Goal: Ask a question: Seek information or help from site administrators or community

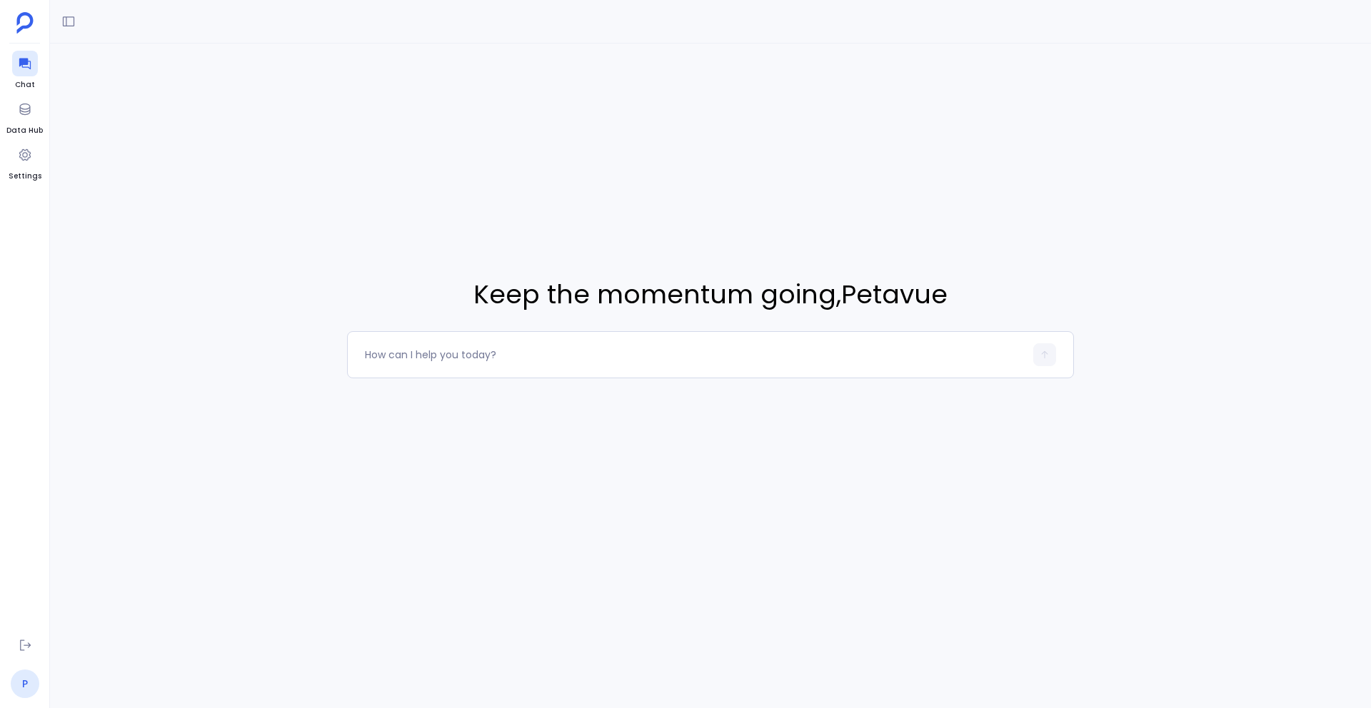
click at [27, 676] on link "P" at bounding box center [25, 684] width 29 height 29
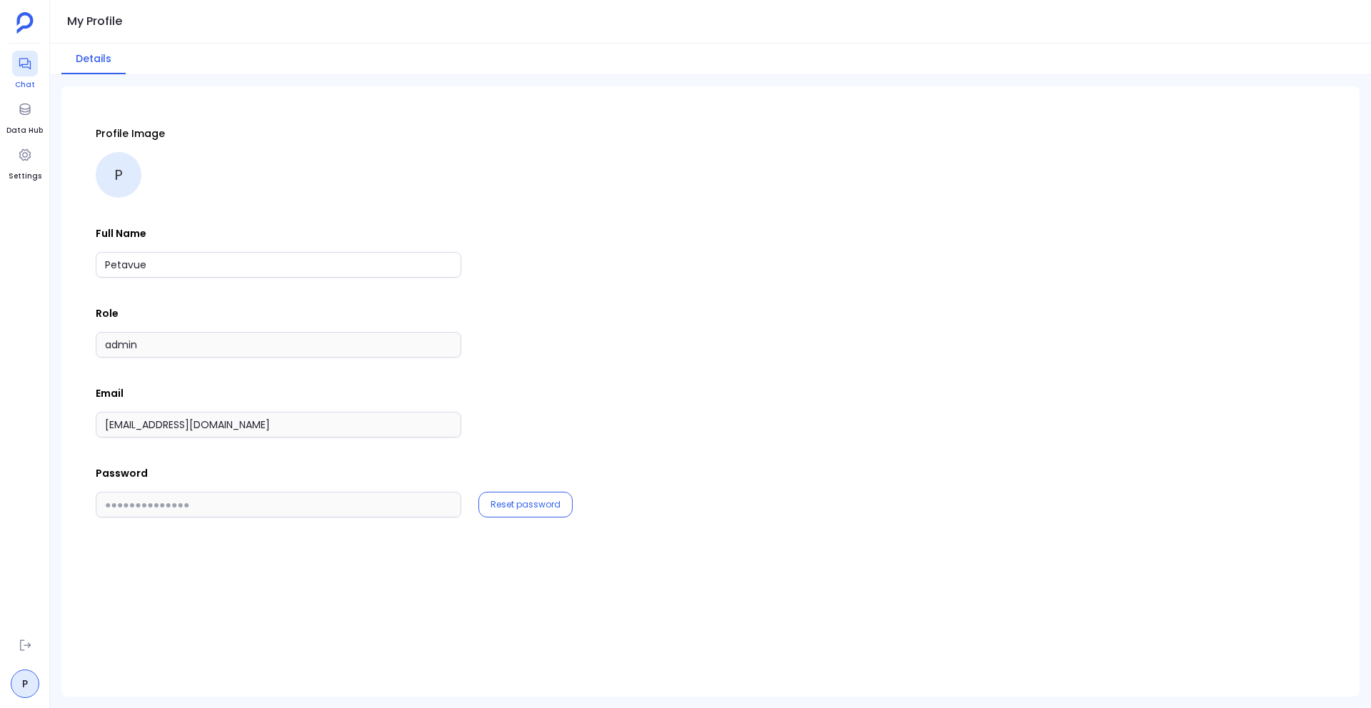
click at [25, 66] on icon at bounding box center [25, 63] width 14 height 14
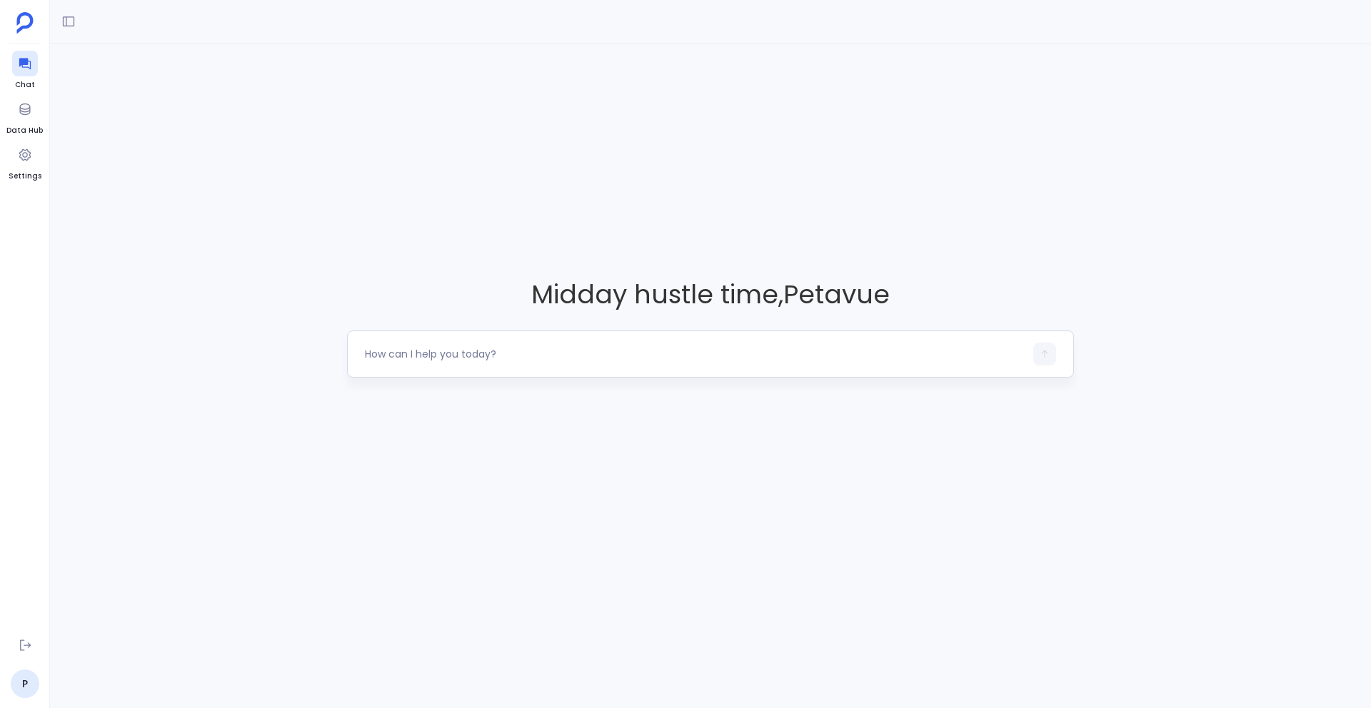
click at [396, 353] on textarea at bounding box center [695, 354] width 660 height 14
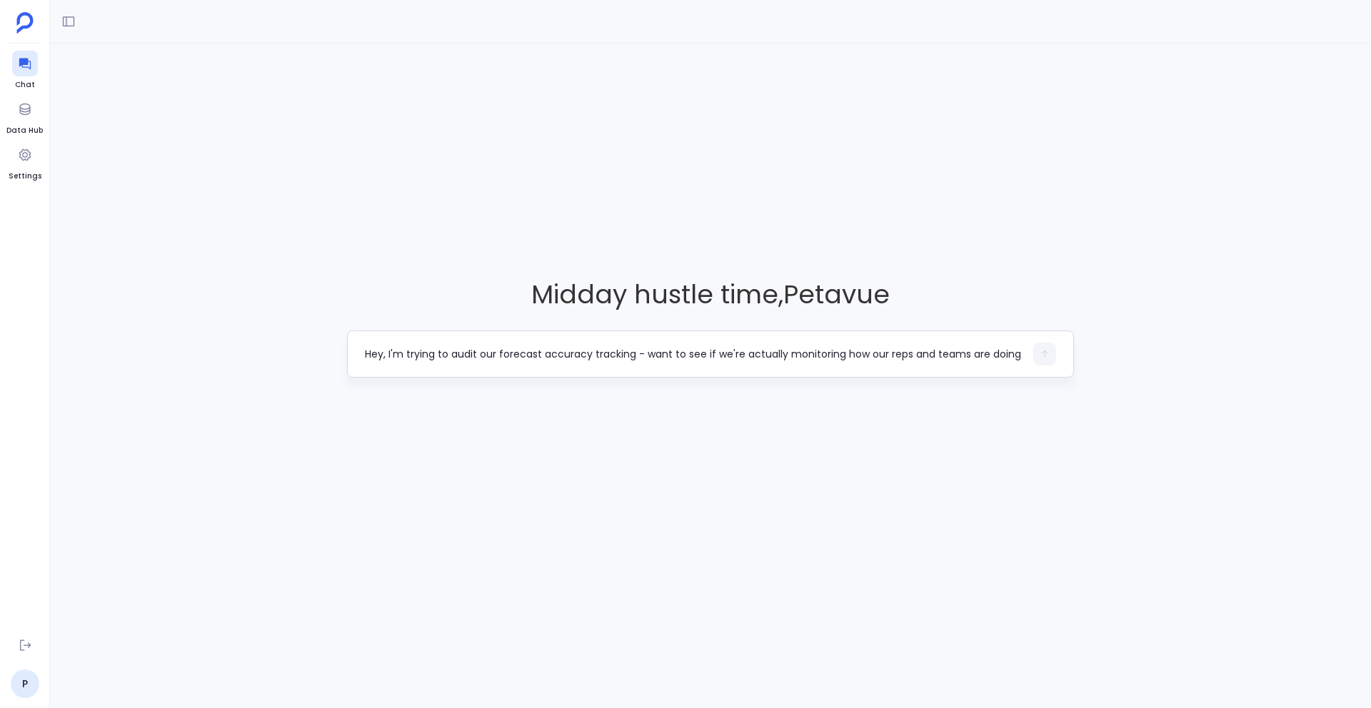
scroll to position [71, 0]
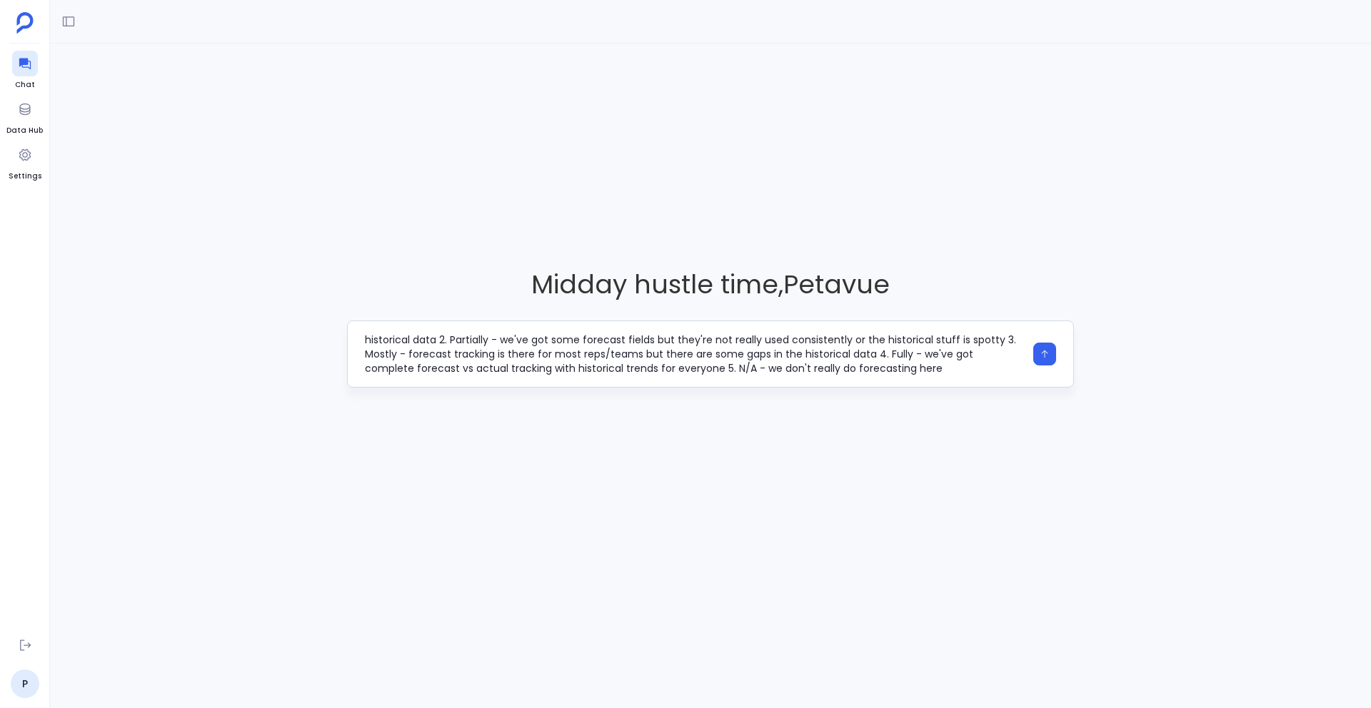
type textarea "Hey, I'm trying to audit our forecast accuracy tracking - want to see if we're …"
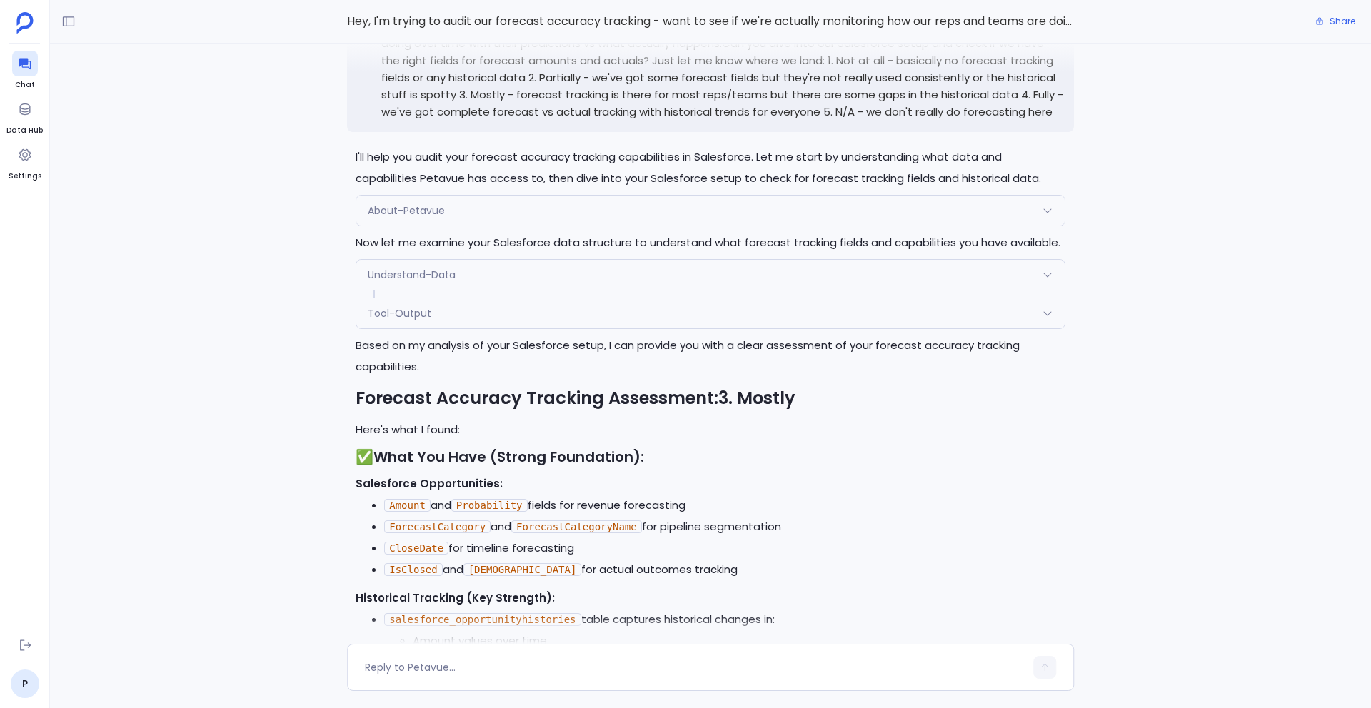
scroll to position [-603, 0]
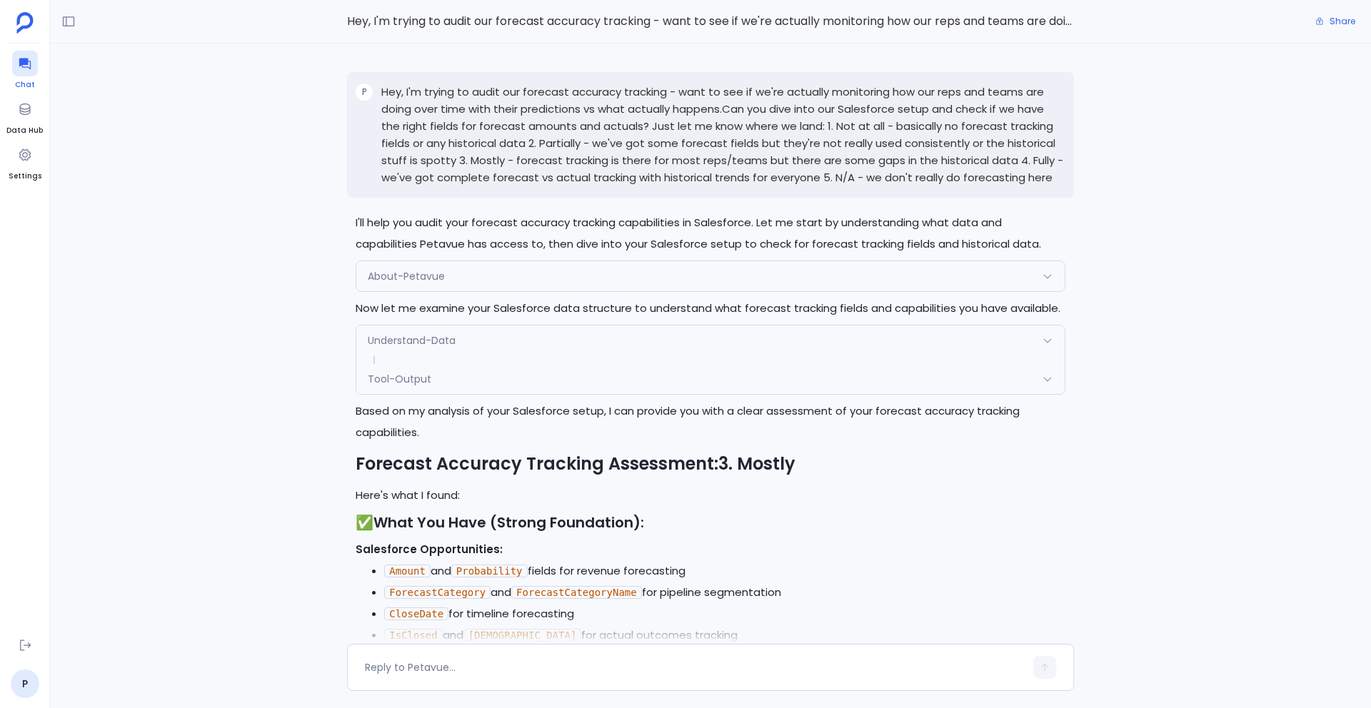
click at [25, 73] on div at bounding box center [25, 64] width 26 height 26
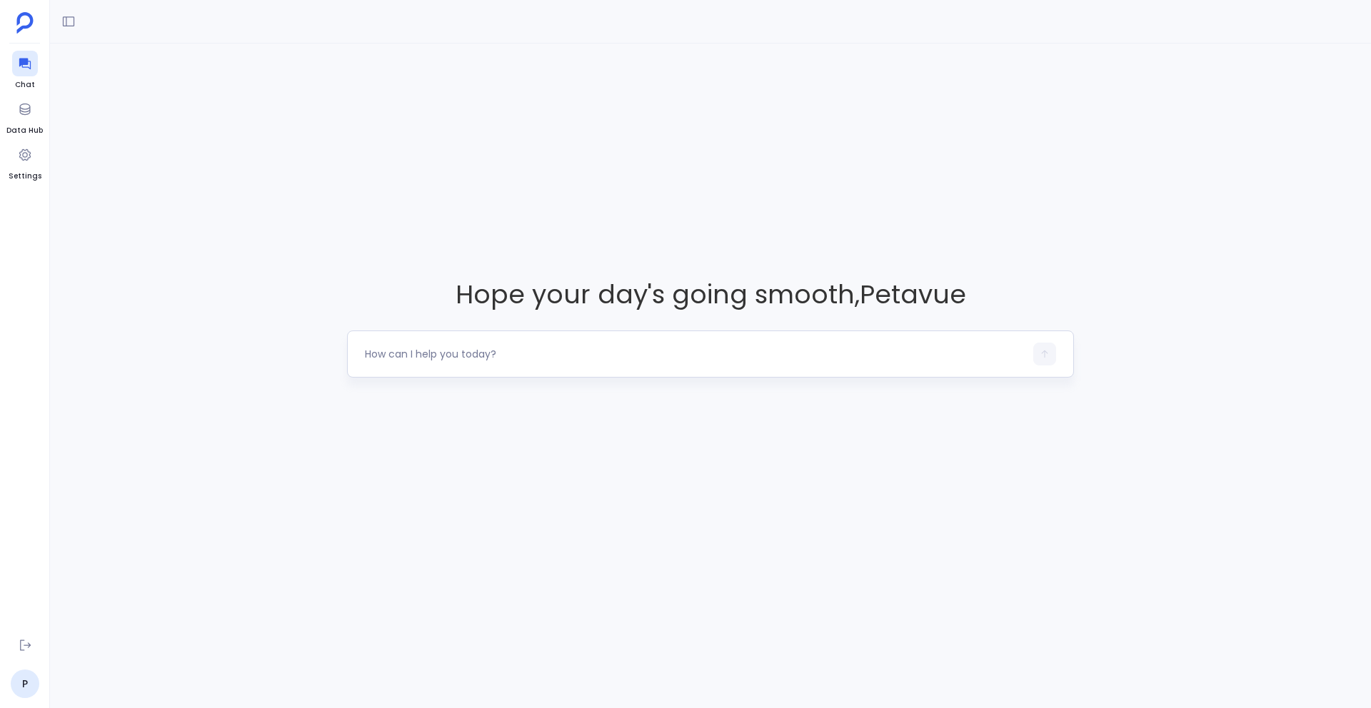
click at [495, 346] on div at bounding box center [695, 354] width 660 height 23
click at [474, 360] on textarea at bounding box center [695, 354] width 660 height 14
type textarea "Hey, I'm trying to analyze our Salesforce usage data to see if different teams …"
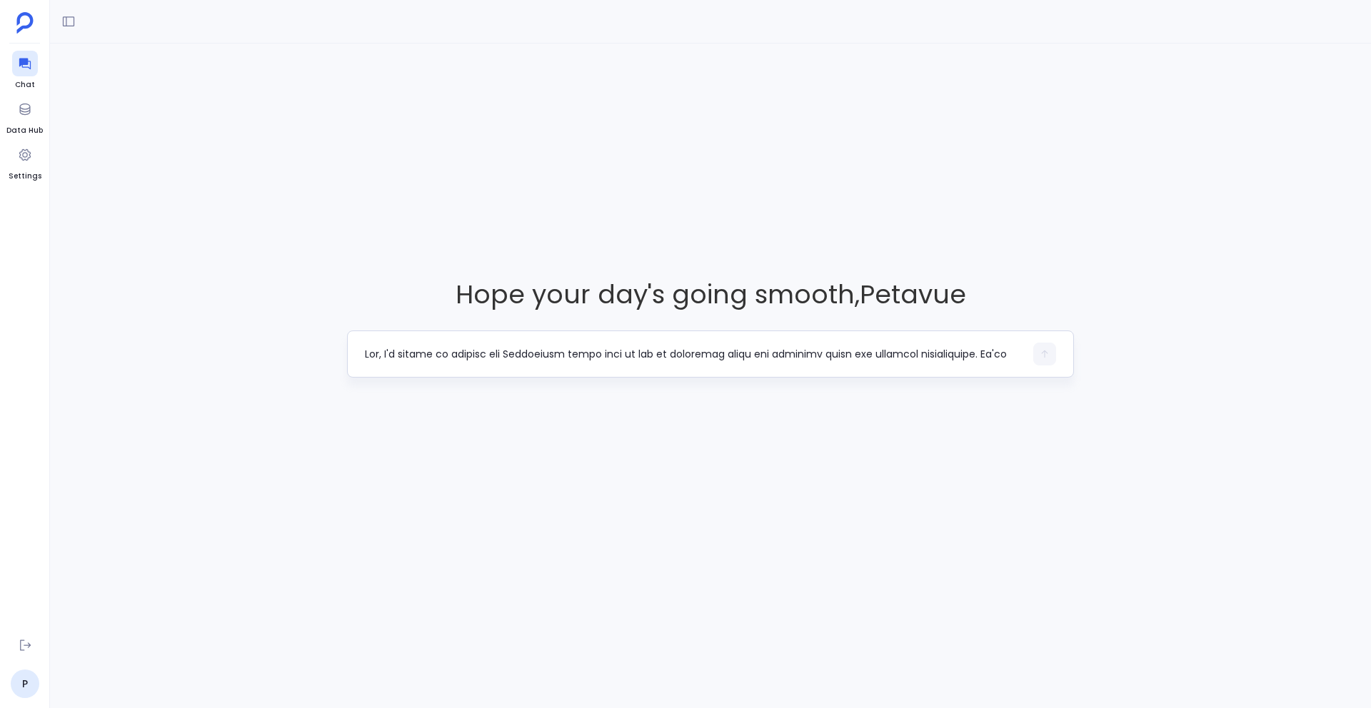
scroll to position [171, 0]
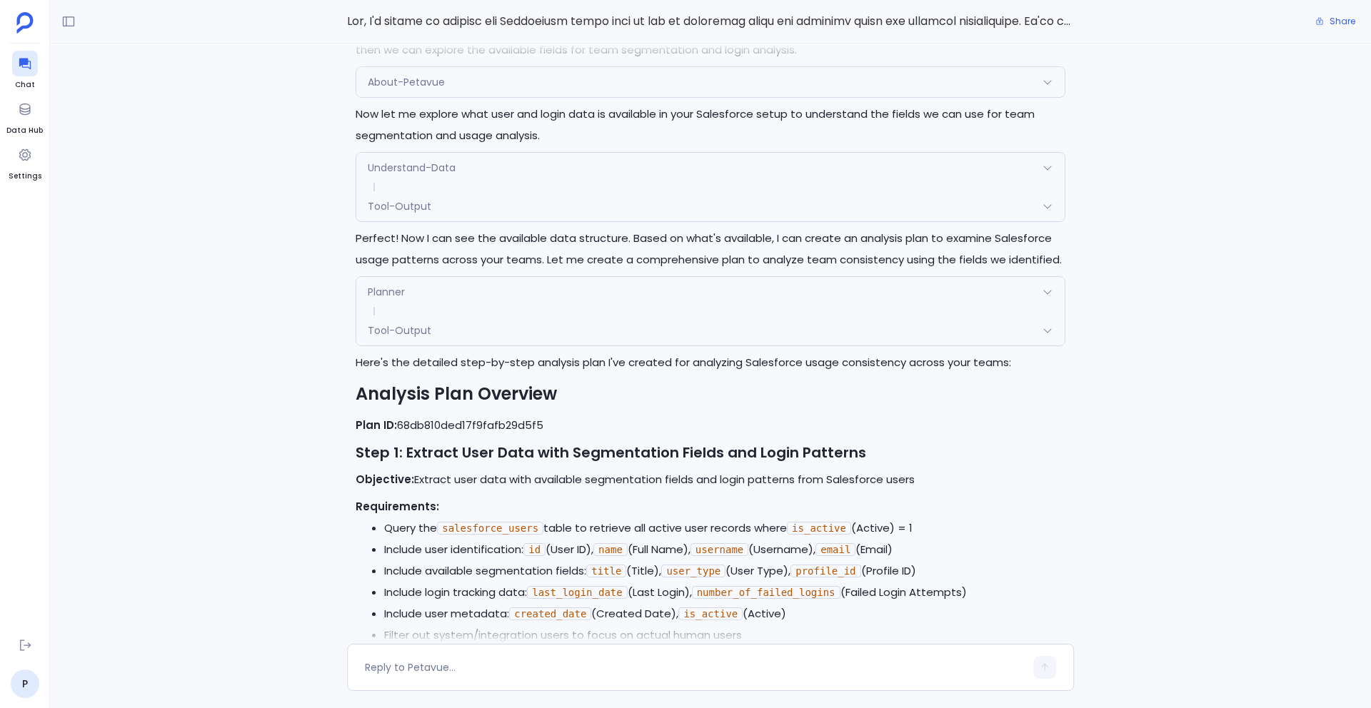
scroll to position [-1011, 0]
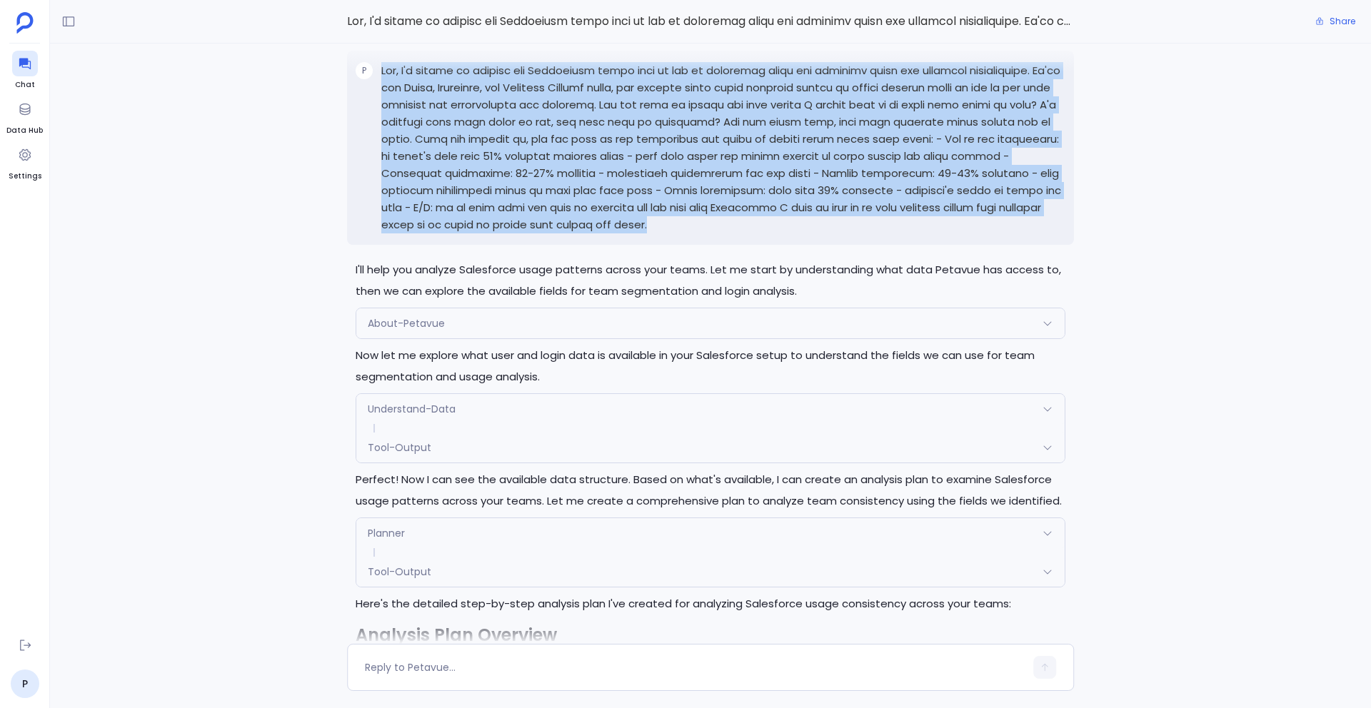
drag, startPoint x: 651, startPoint y: 252, endPoint x: 381, endPoint y: 92, distance: 313.8
click at [381, 91] on p at bounding box center [723, 147] width 684 height 171
copy p "Hey, I'm trying to analyze our Salesforce usage data to see if different teams …"
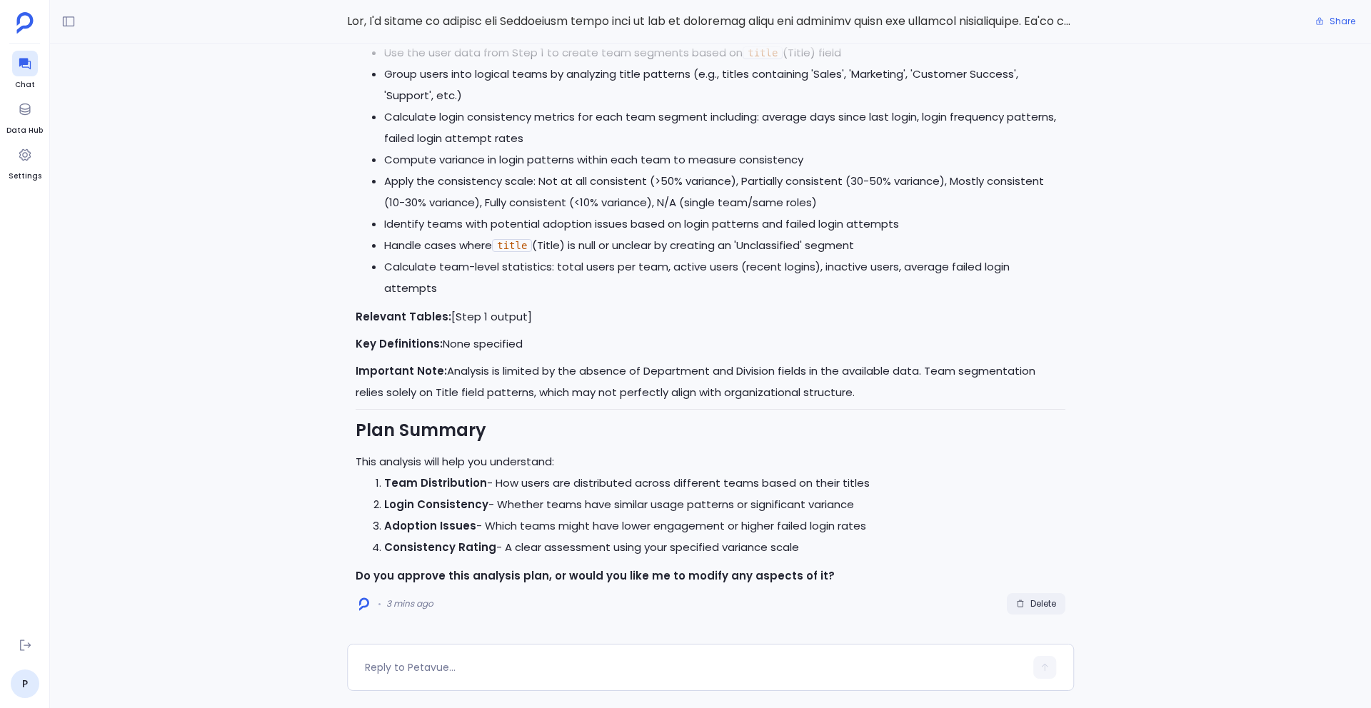
click at [1031, 602] on span "Delete" at bounding box center [1044, 603] width 26 height 11
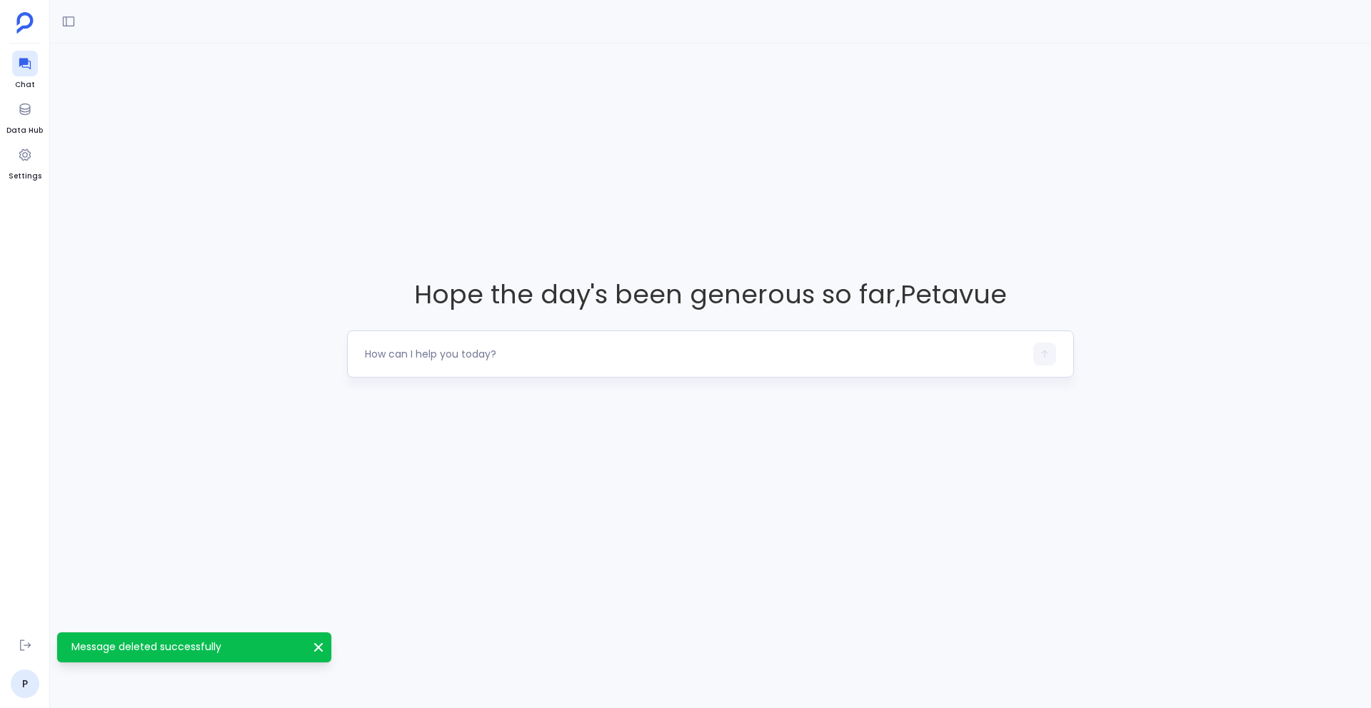
click at [437, 362] on div at bounding box center [695, 354] width 660 height 23
click at [424, 354] on textarea at bounding box center [695, 354] width 660 height 14
type textarea "Hey, I'm trying to analyze our Salesforce usage data to see if different teams …"
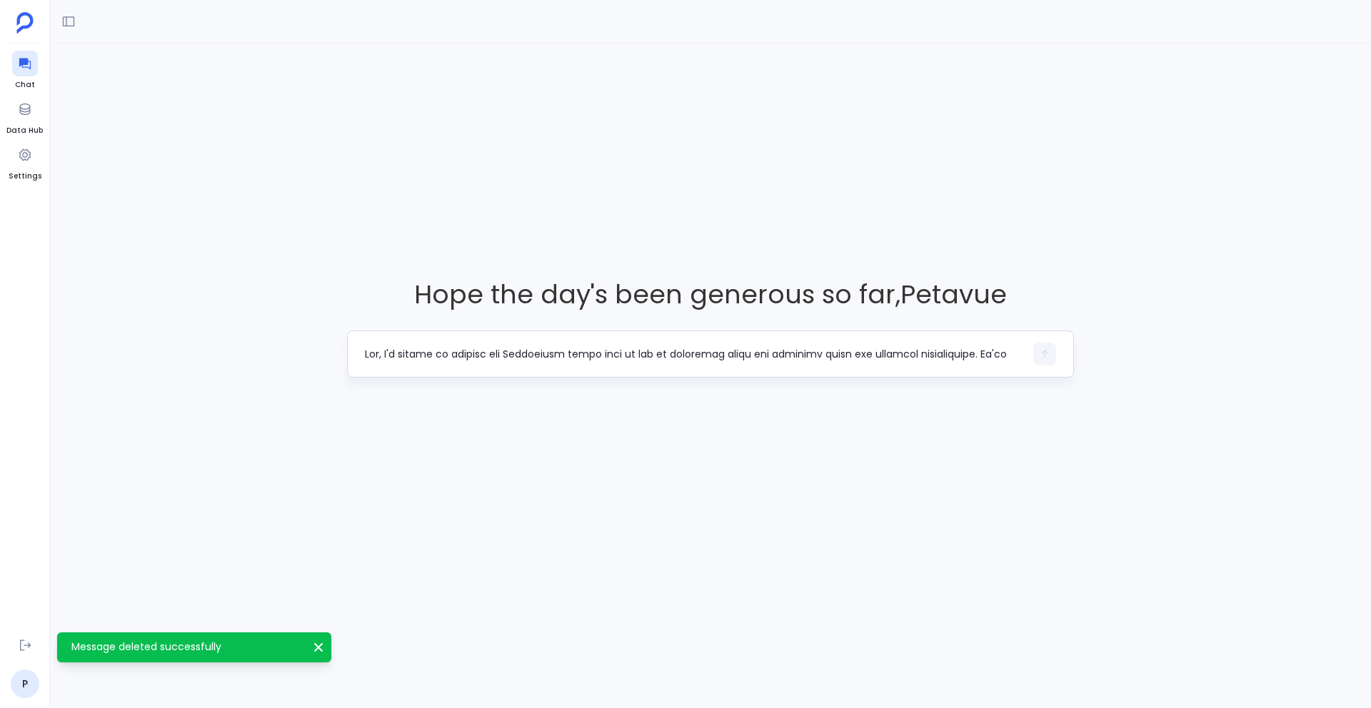
scroll to position [100, 0]
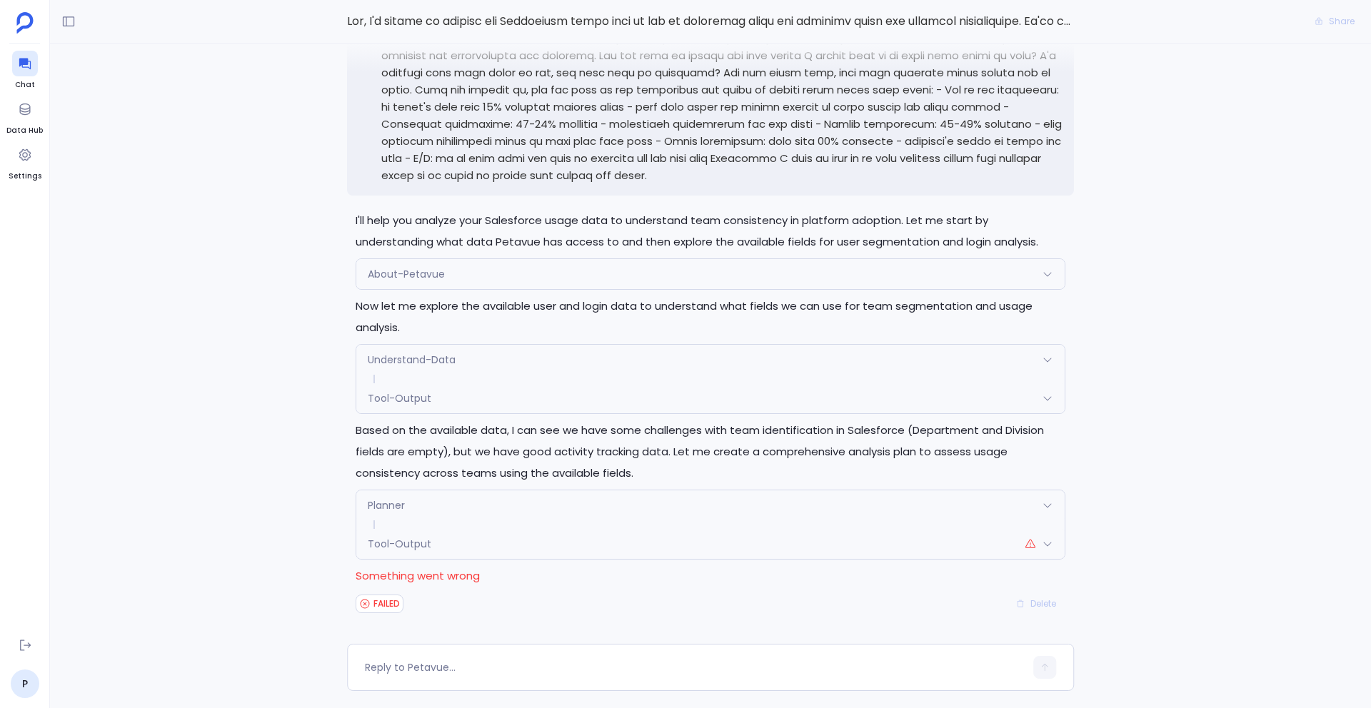
click at [442, 543] on div "Tool-Output" at bounding box center [710, 544] width 708 height 30
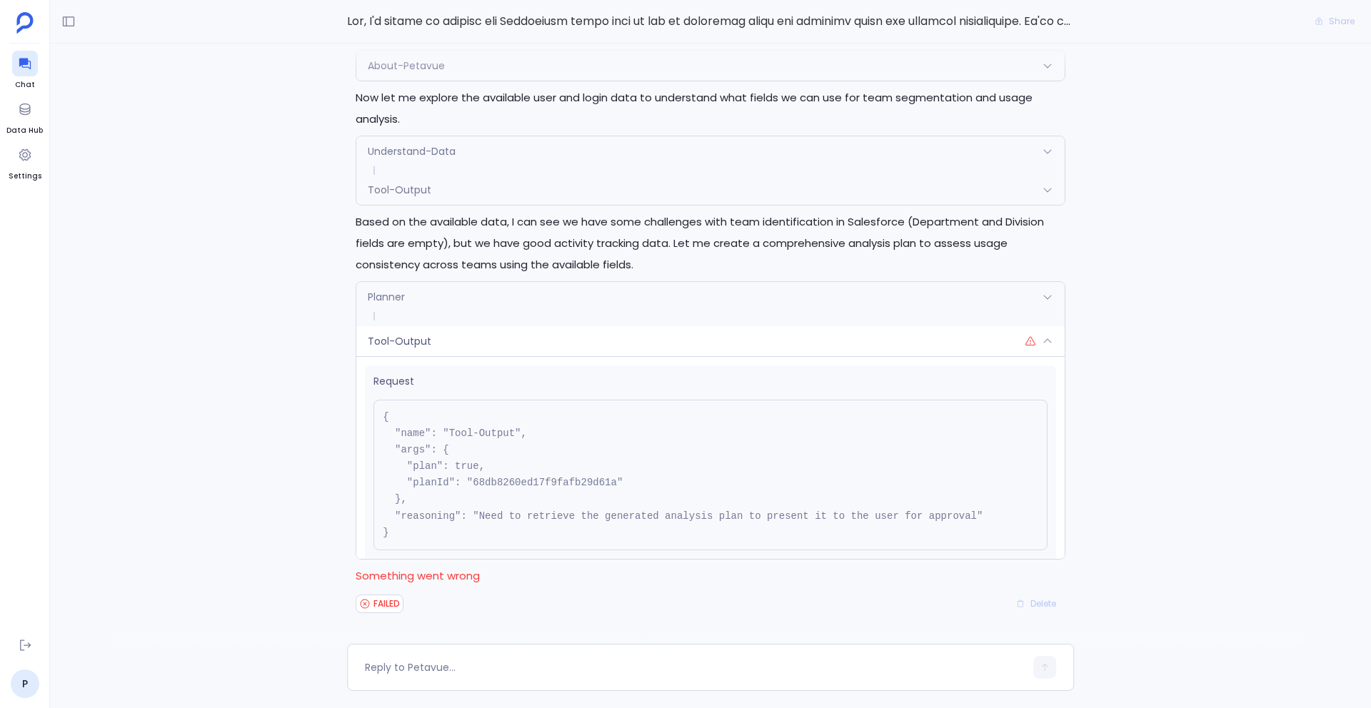
scroll to position [74, 0]
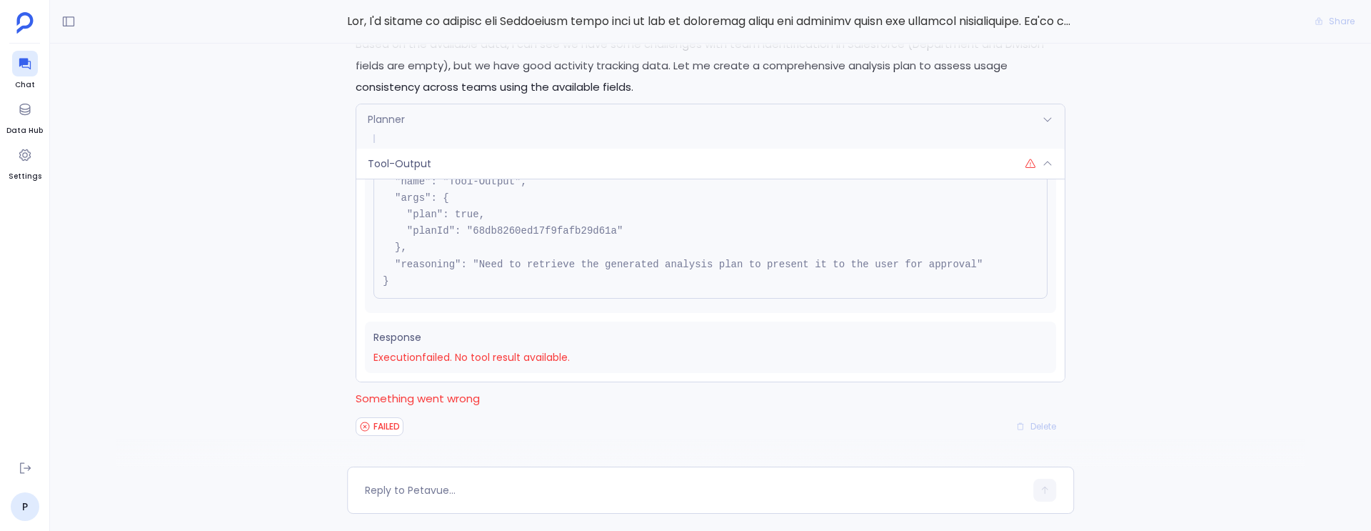
click at [224, 333] on div "I'll help you analyze your Salesforce usage data to understand team consistency…" at bounding box center [710, 255] width 1321 height 423
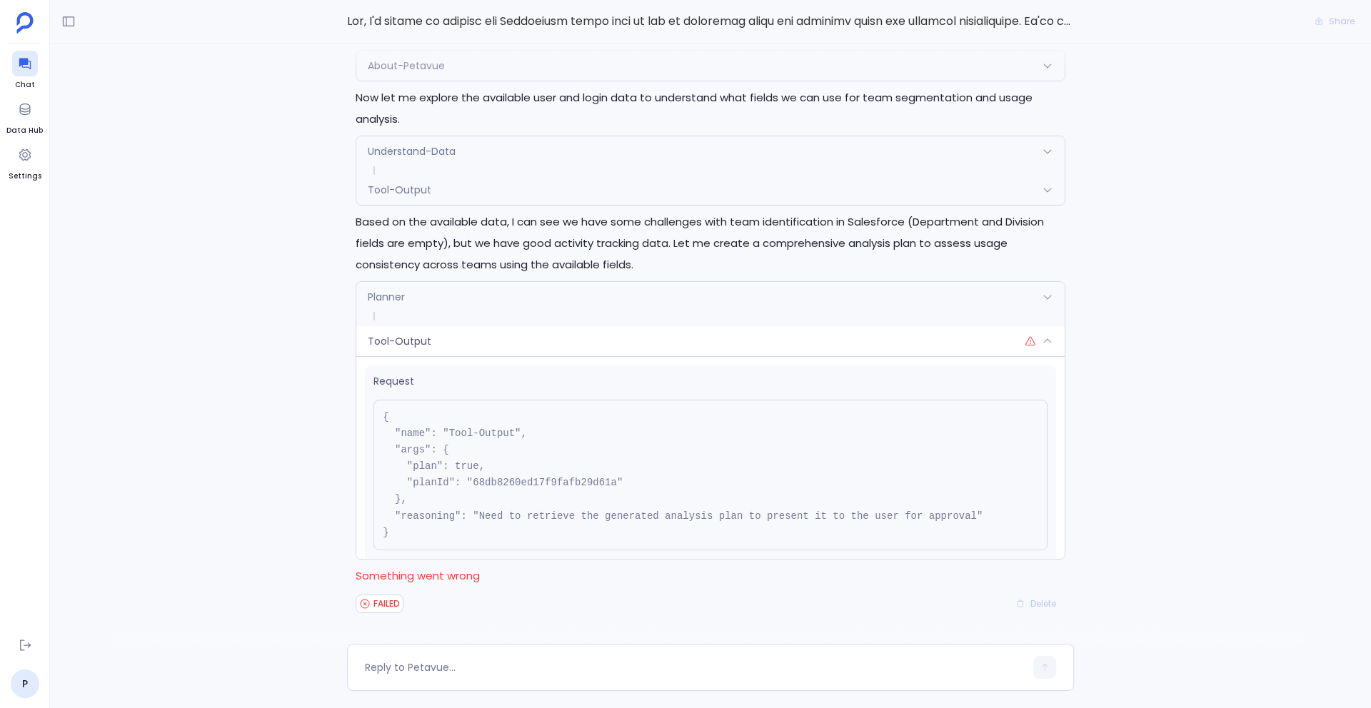
scroll to position [-279, 0]
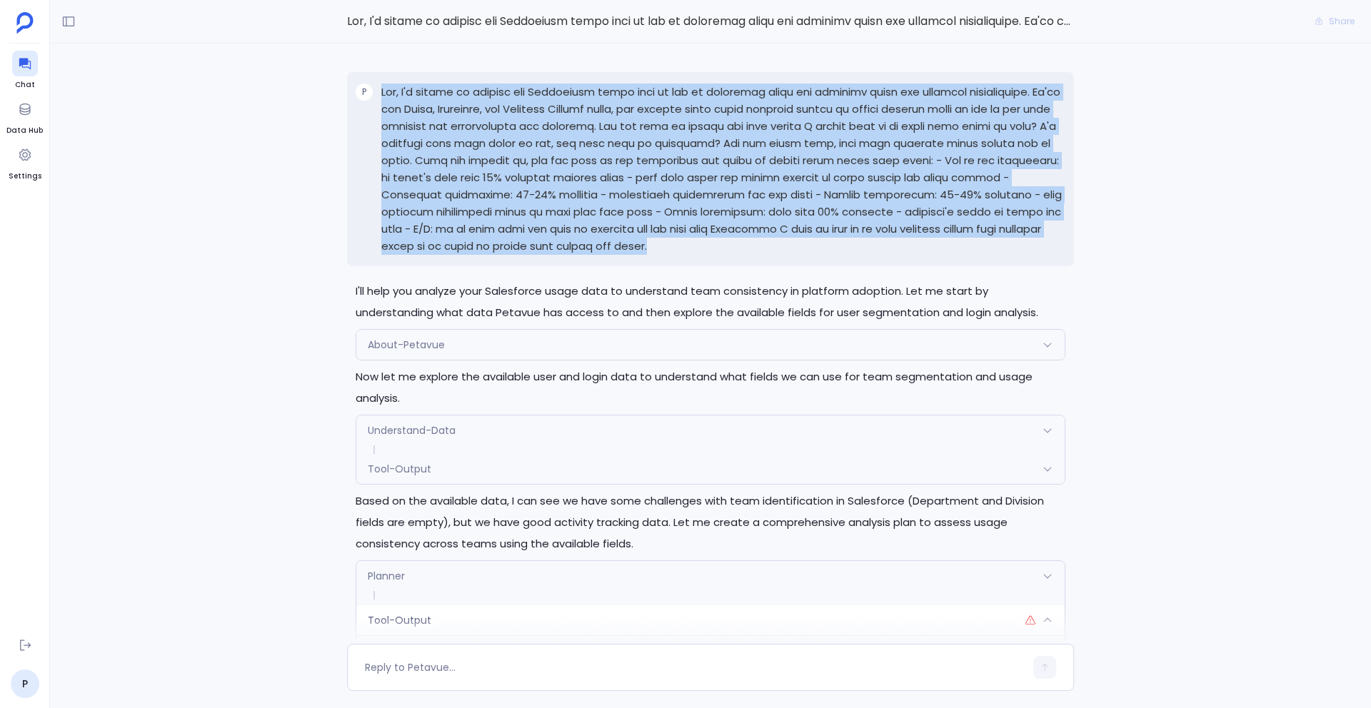
drag, startPoint x: 674, startPoint y: 246, endPoint x: 344, endPoint y: 116, distance: 354.9
click at [344, 116] on div "I'll help you analyze your Salesforce usage data to understand team consistency…" at bounding box center [710, 344] width 1321 height 601
copy div "Hey, I'm trying to analyze our Salesforce usage data to see if different teams …"
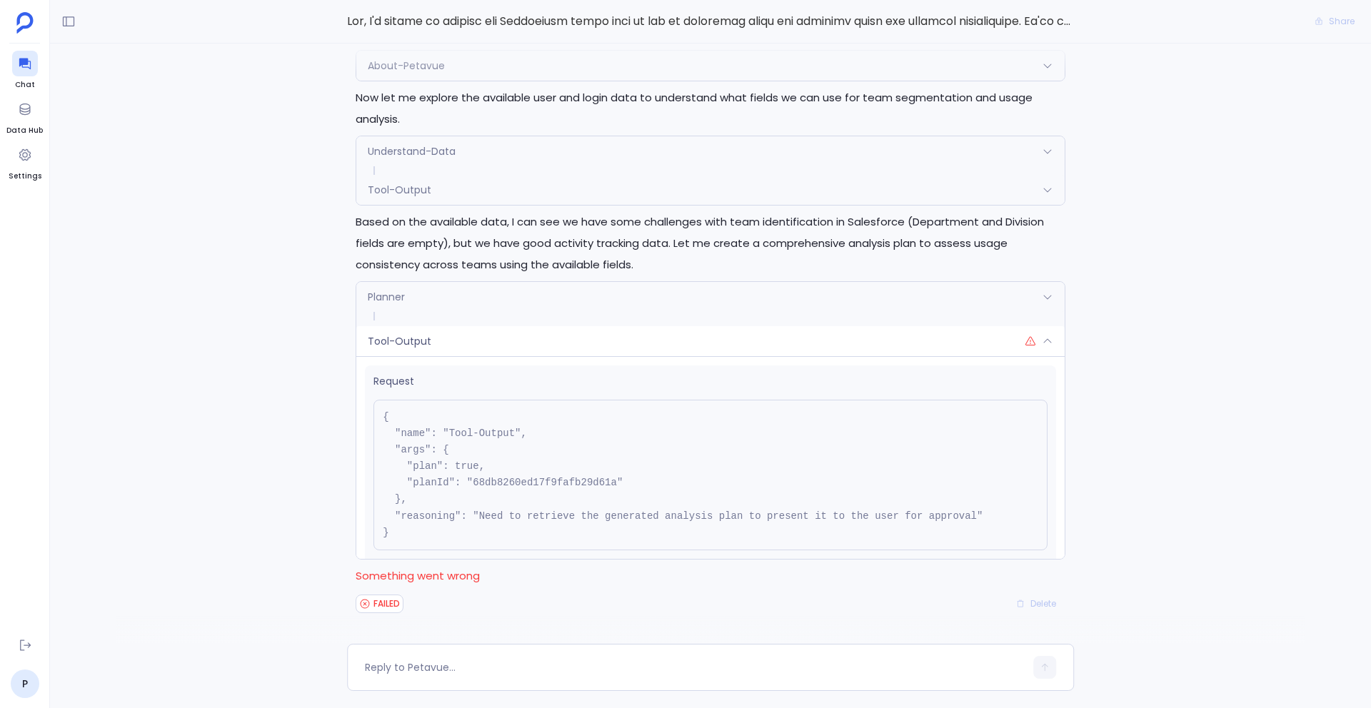
click at [1042, 605] on div "Delete" at bounding box center [1036, 603] width 59 height 21
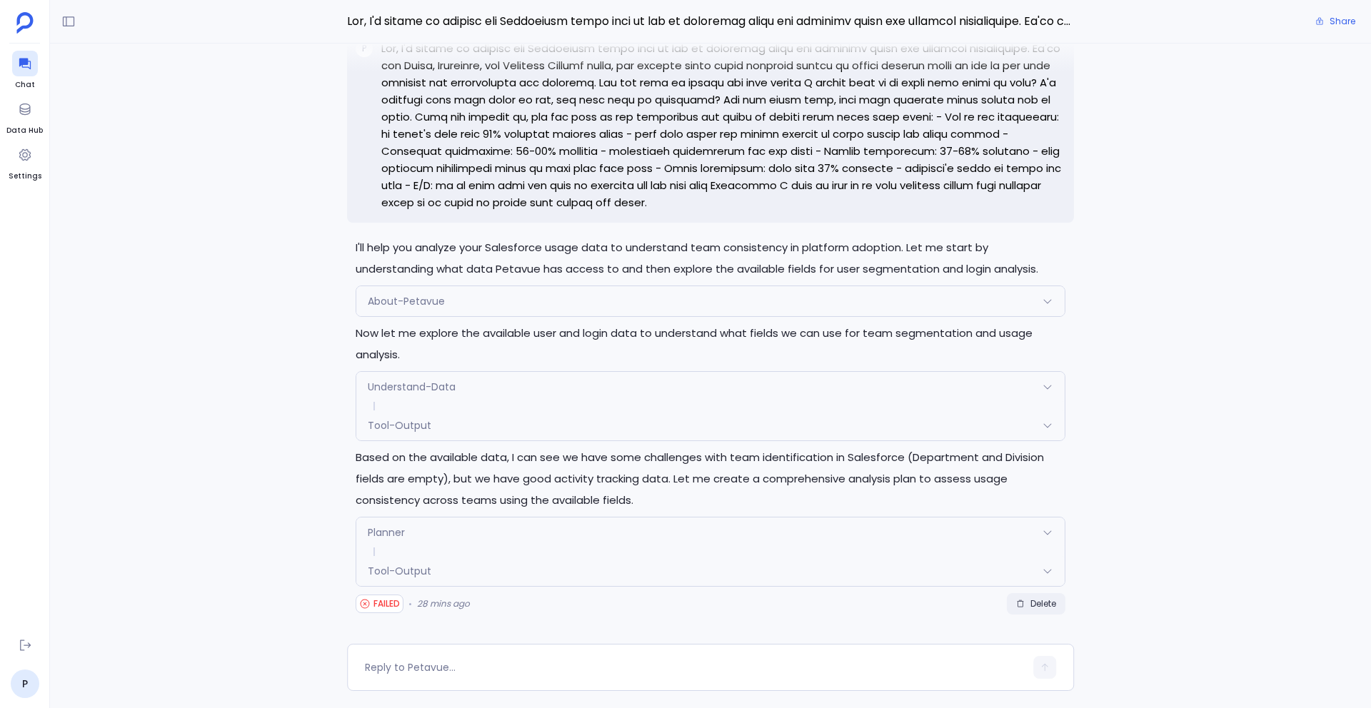
click at [1045, 605] on span "Delete" at bounding box center [1044, 603] width 26 height 11
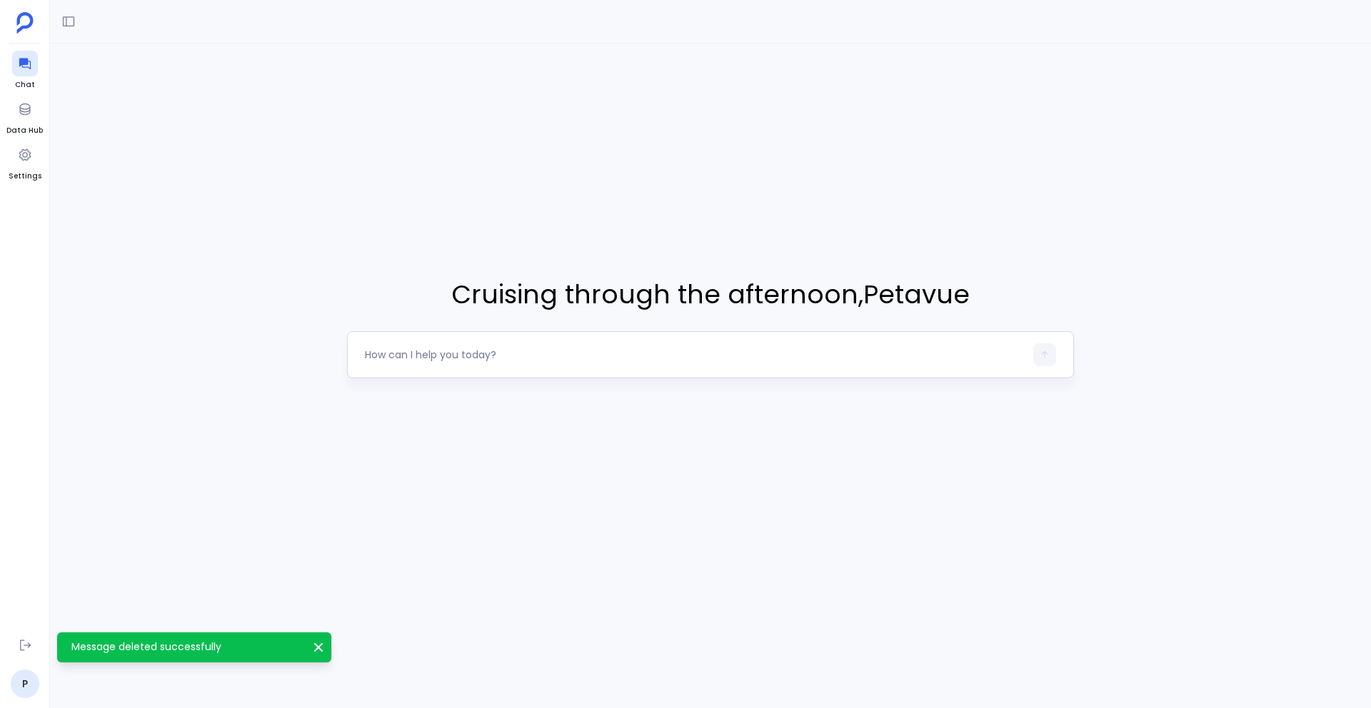
click at [387, 360] on textarea at bounding box center [695, 355] width 660 height 14
type textarea "Hey, I'm trying to analyze our Salesforce usage data to see if different teams …"
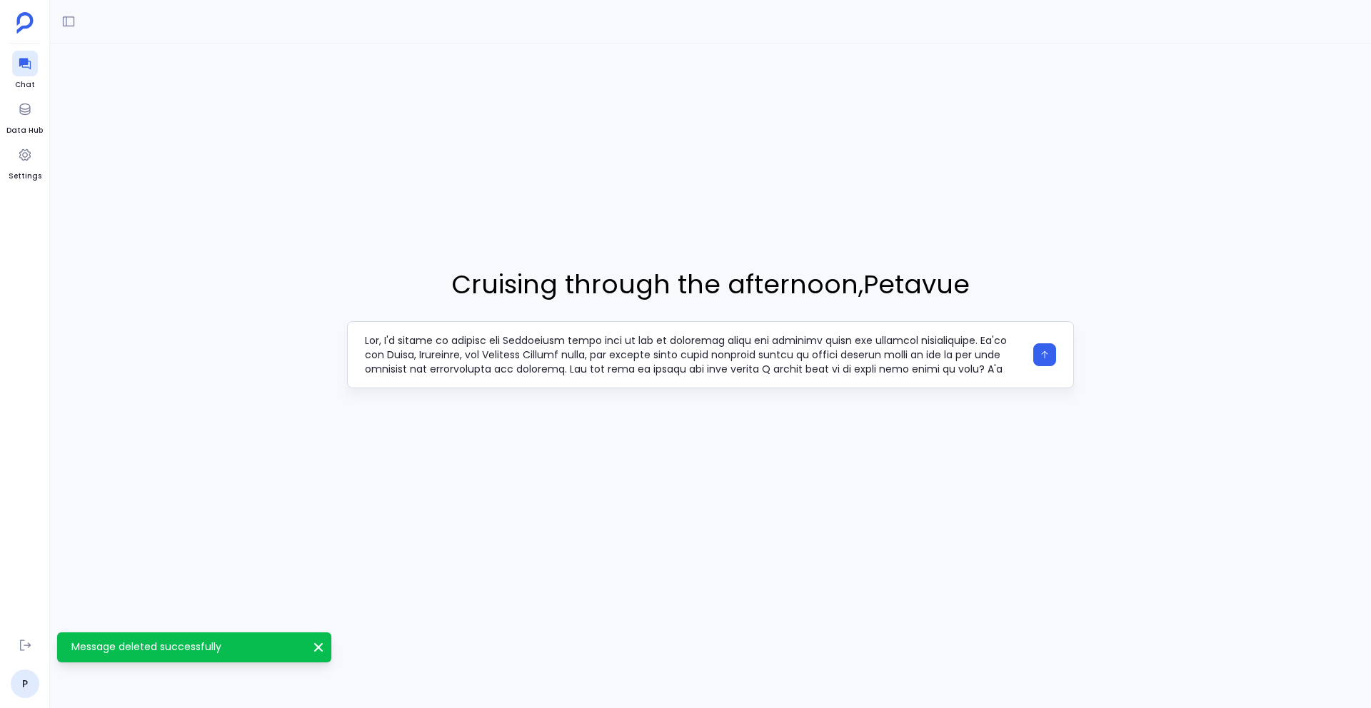
scroll to position [114, 0]
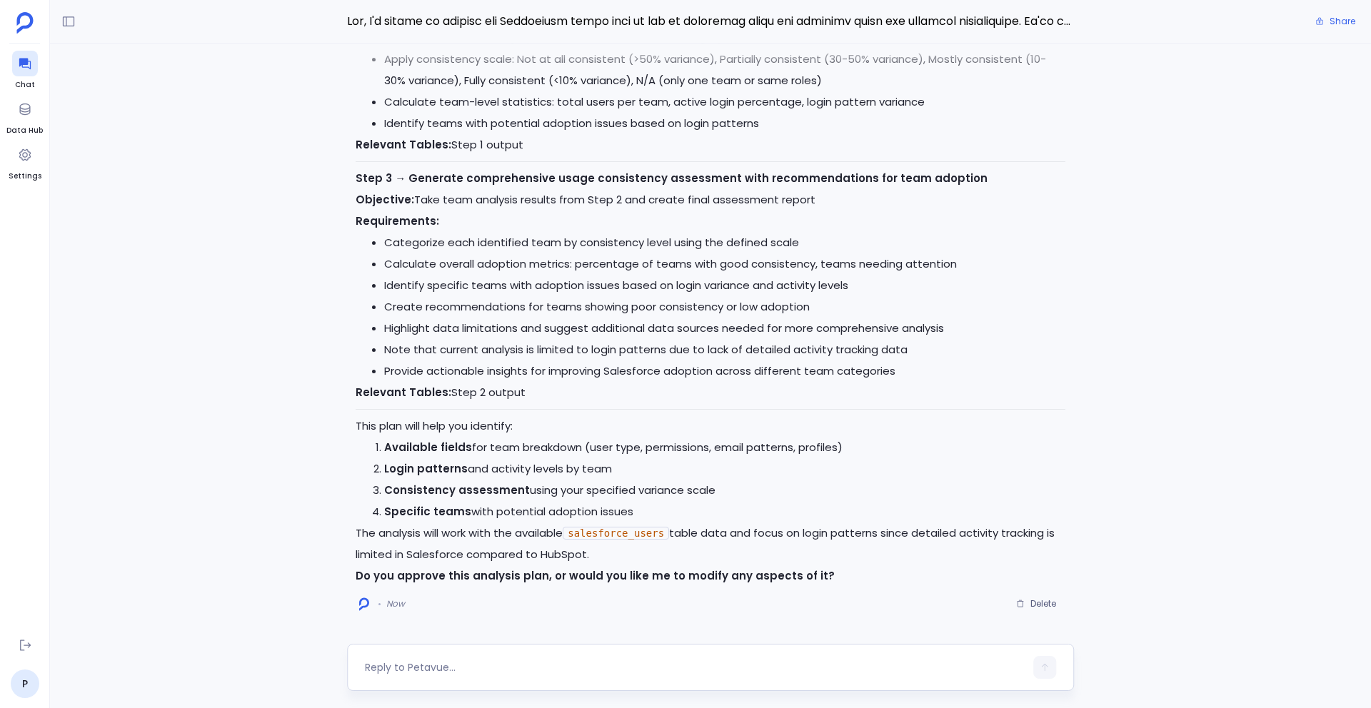
click at [456, 668] on textarea at bounding box center [695, 668] width 660 height 14
type textarea "Go ahead\"
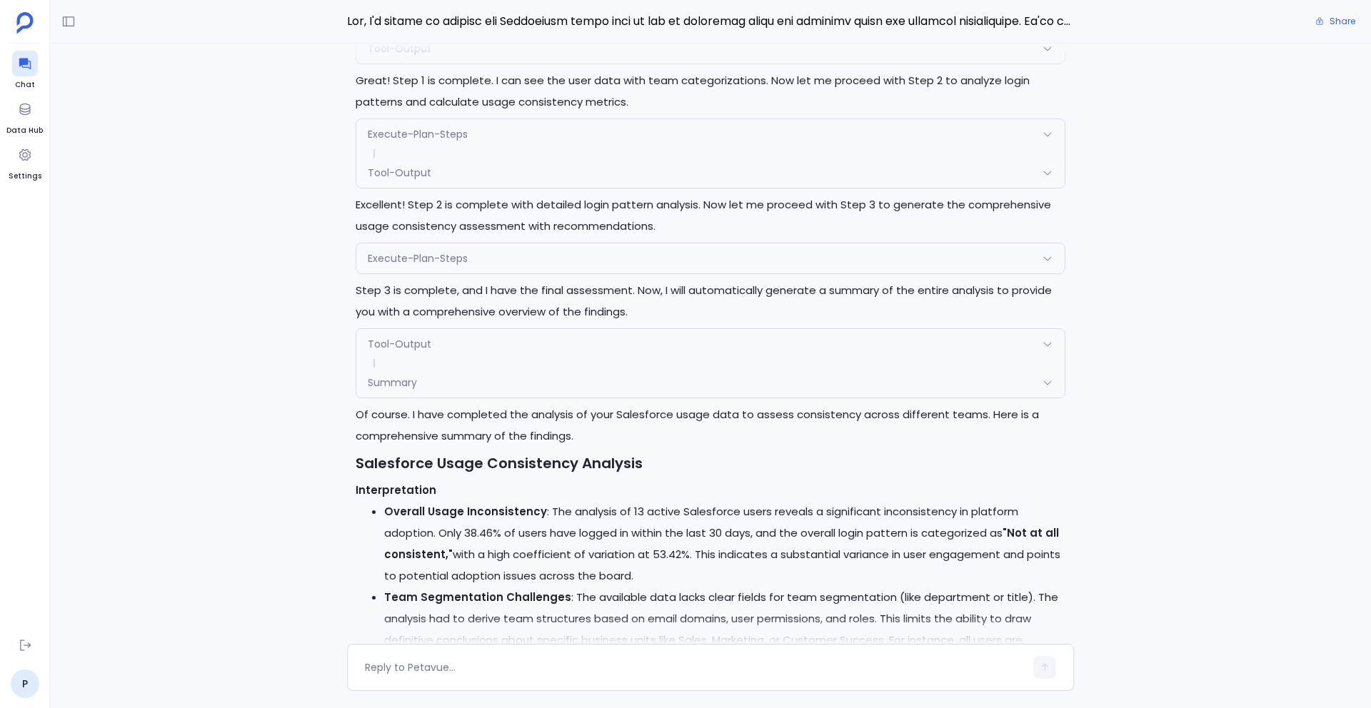
click at [601, 379] on div "Summary" at bounding box center [710, 383] width 708 height 30
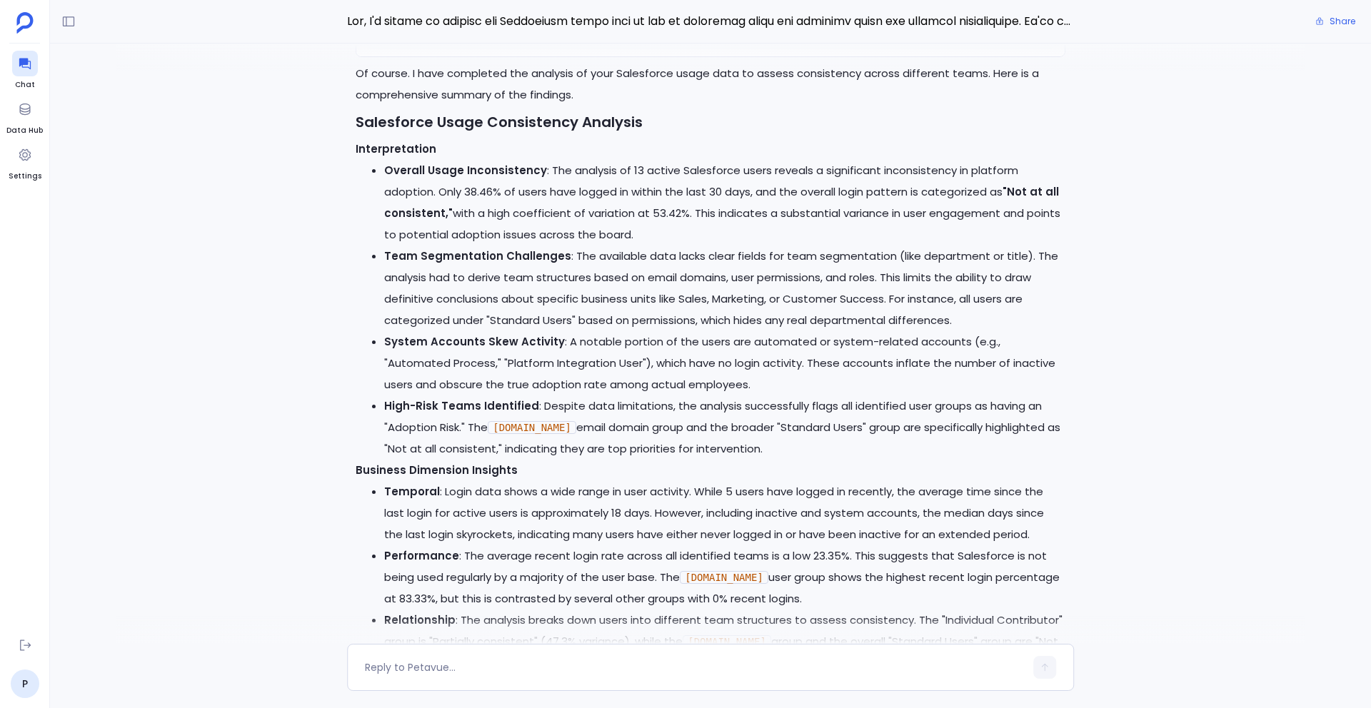
scroll to position [-533, 0]
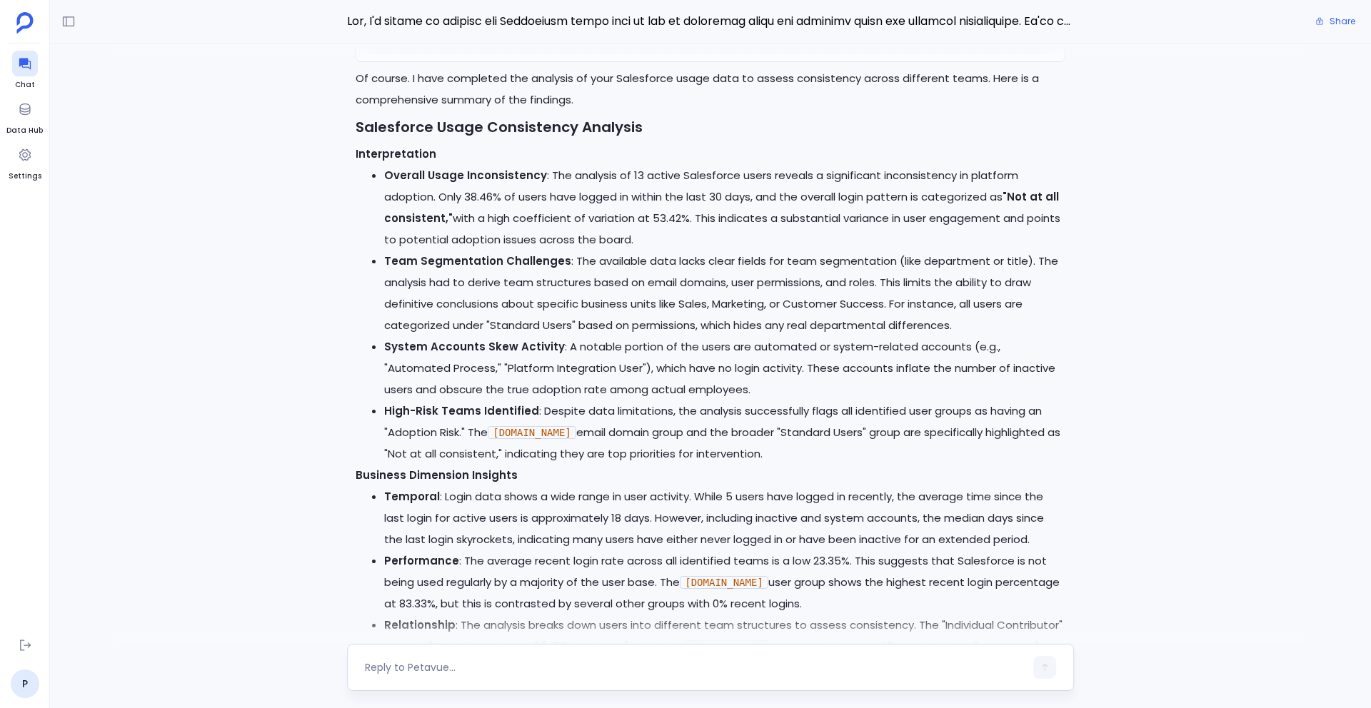
click at [426, 664] on textarea at bounding box center [695, 668] width 660 height 14
type textarea "S"
type textarea "Provide some important stats from above analysis\"
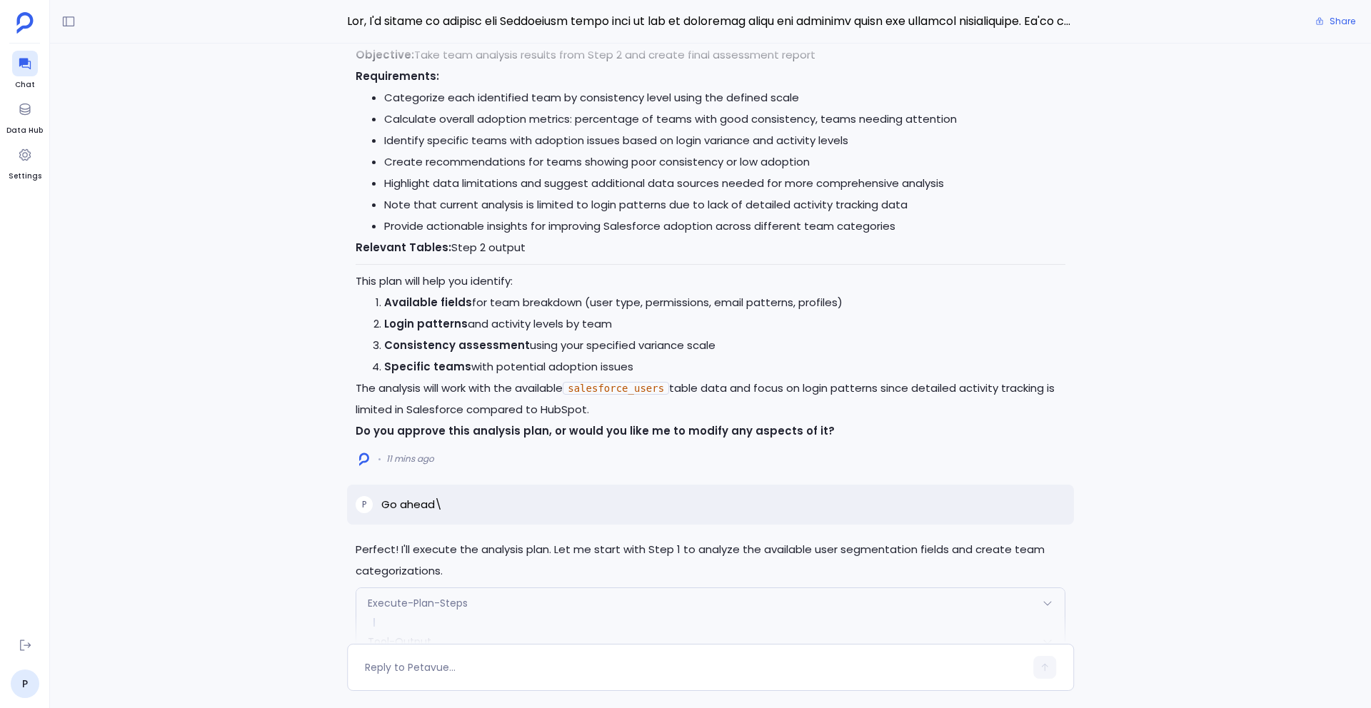
scroll to position [-2275, 0]
click at [29, 72] on div at bounding box center [25, 64] width 26 height 26
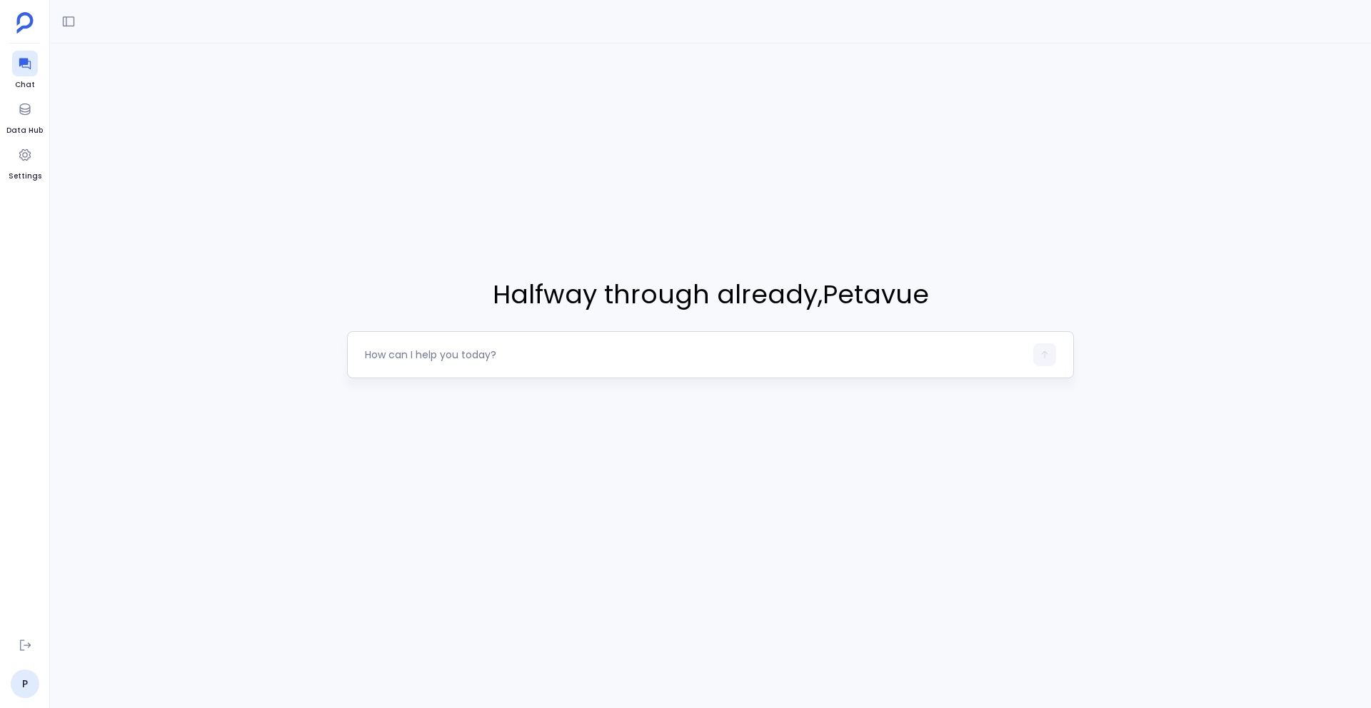
click at [421, 363] on div at bounding box center [695, 355] width 660 height 23
click at [411, 357] on textarea at bounding box center [695, 355] width 660 height 14
type textarea "Hey, I need to check our Salesforce data to see how well we're tracking activit…"
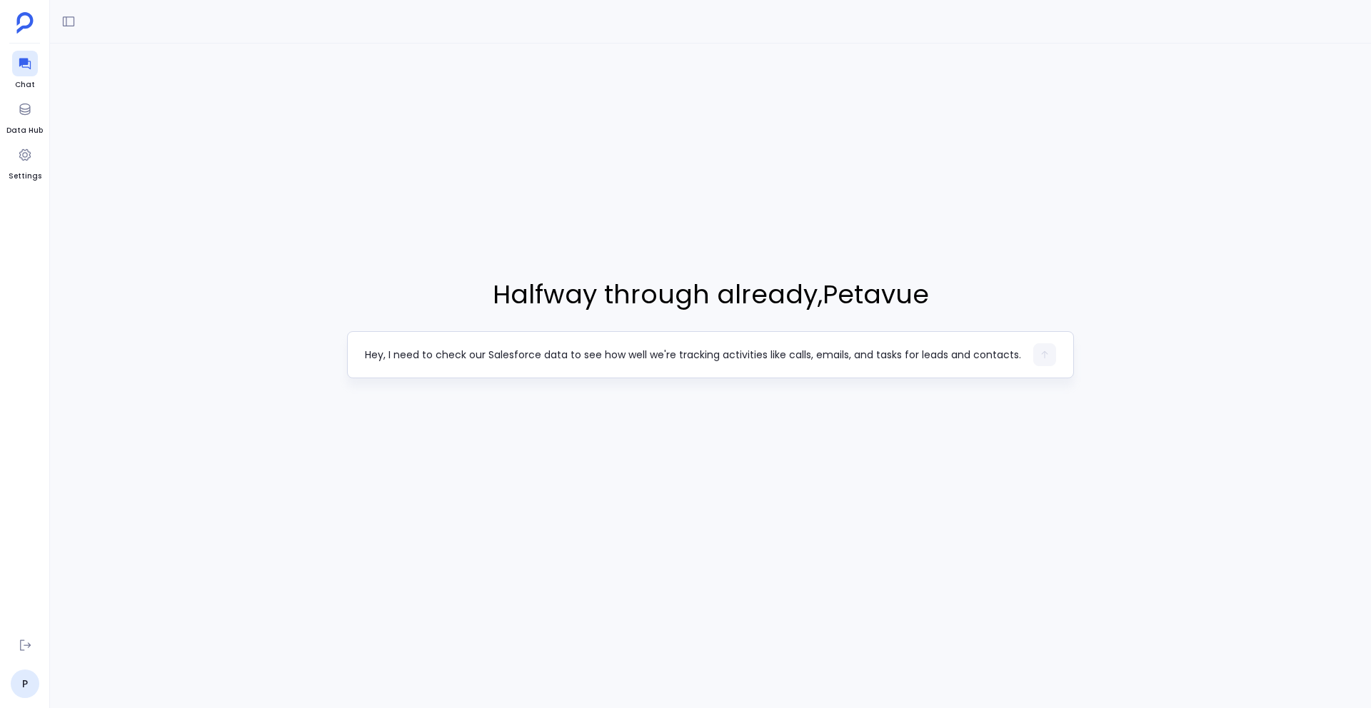
scroll to position [114, 0]
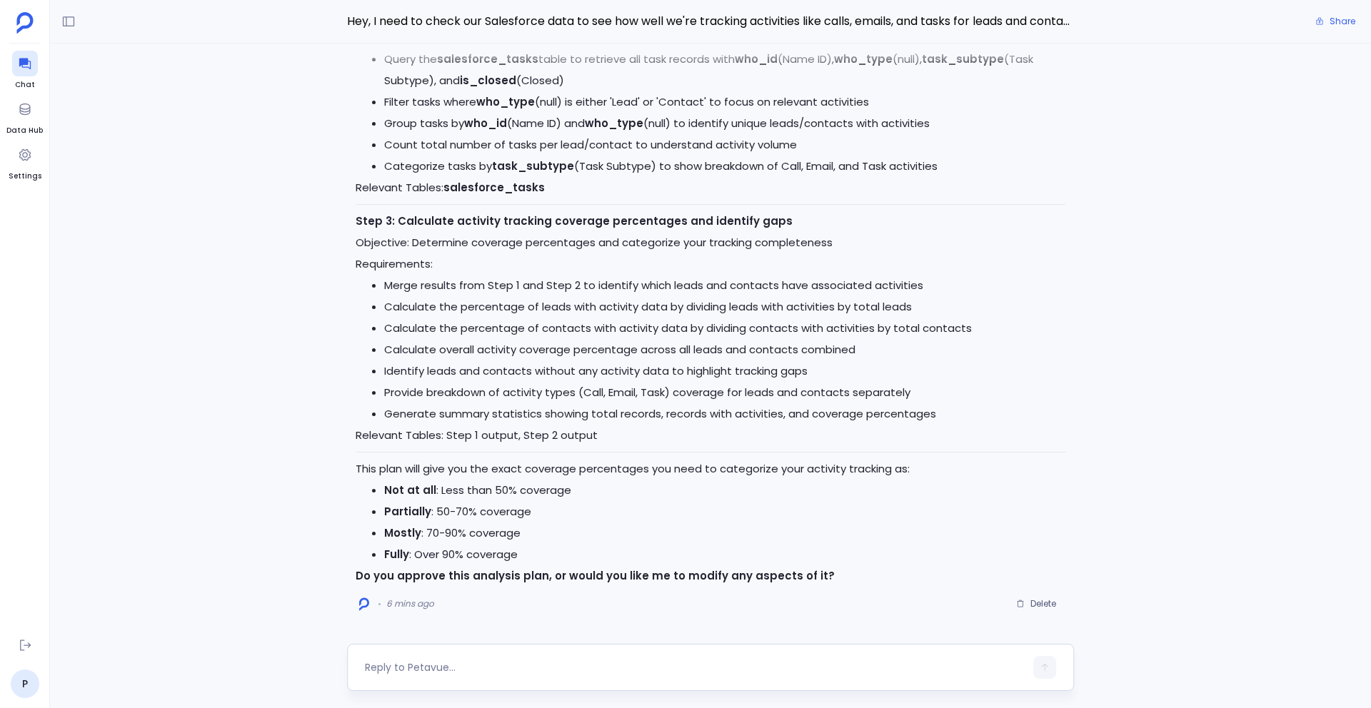
click at [468, 676] on div at bounding box center [695, 667] width 660 height 23
click at [449, 666] on textarea at bounding box center [695, 668] width 660 height 14
type textarea "Proceed"
